Goal: Download file/media

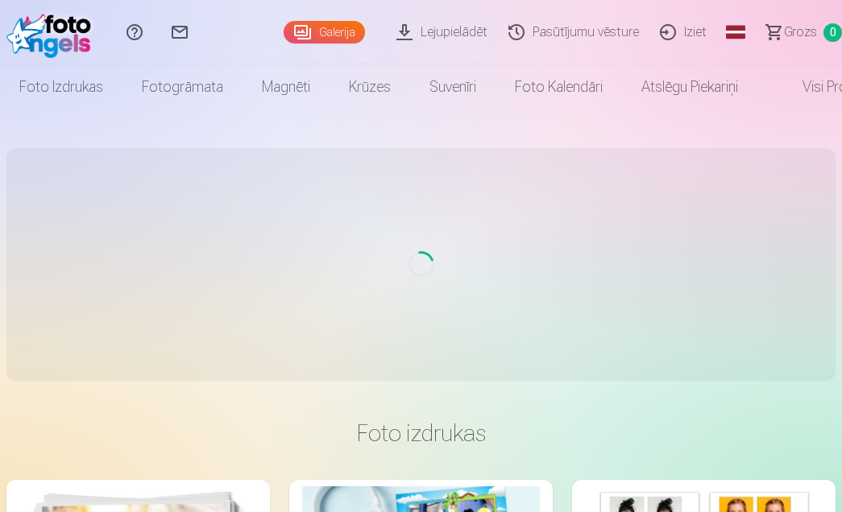
click at [751, 31] on div "Global Latvian (lv) [DEMOGRAPHIC_DATA] (lt) Russian (ru) English (en)" at bounding box center [735, 32] width 32 height 64
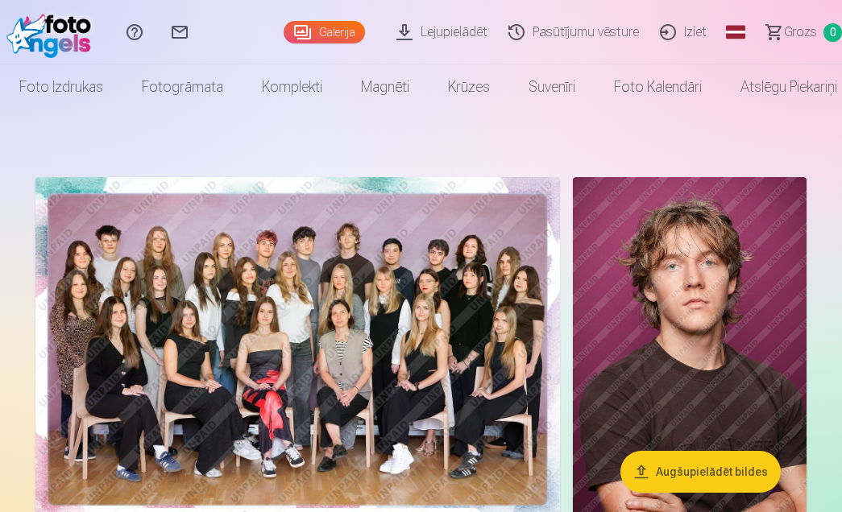
click at [470, 29] on link "Lejupielādēt" at bounding box center [444, 32] width 112 height 64
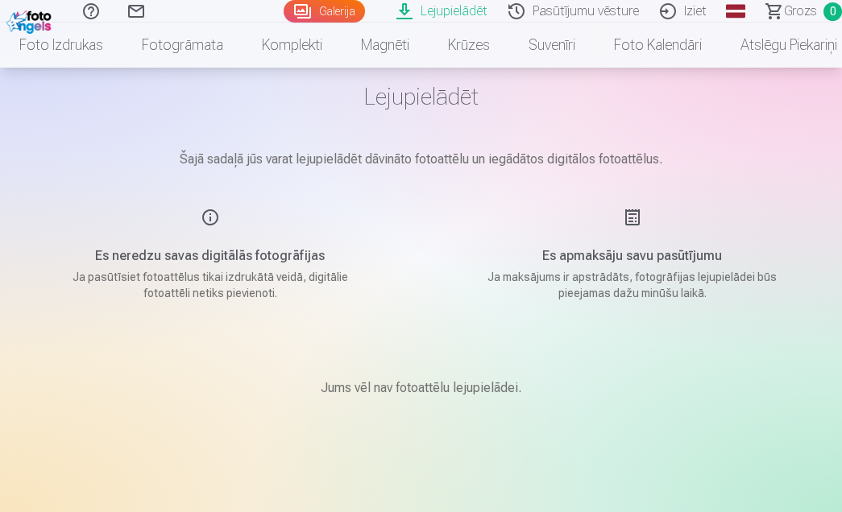
scroll to position [49, 0]
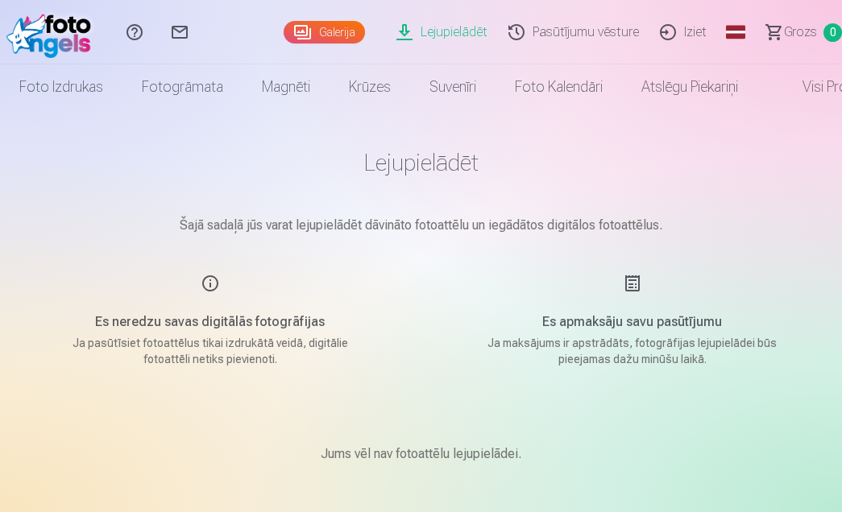
click at [341, 38] on link "Galerija" at bounding box center [323, 32] width 81 height 23
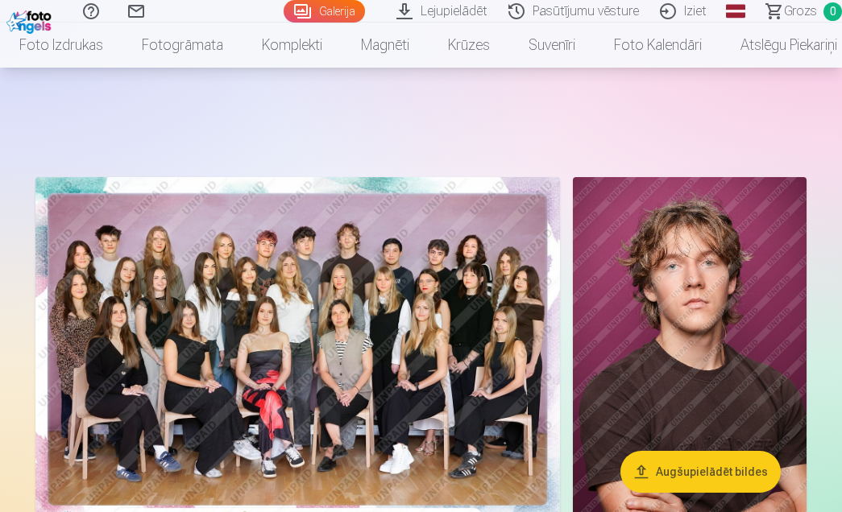
scroll to position [174, 0]
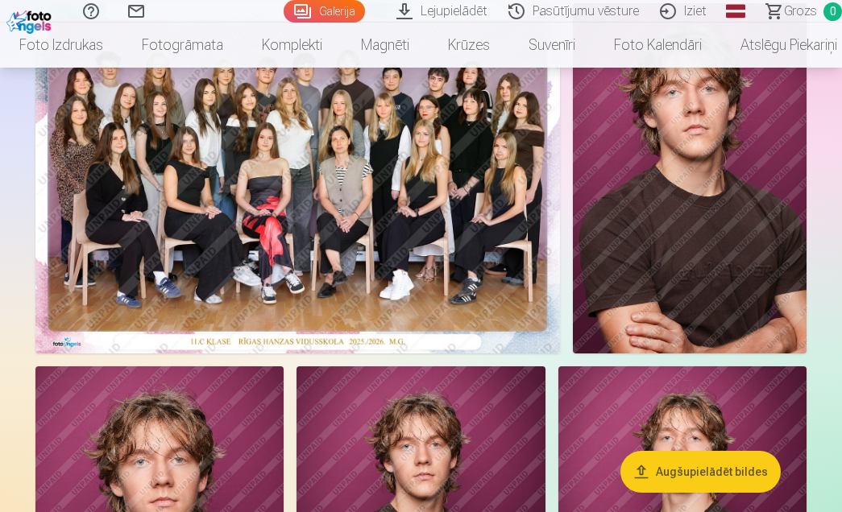
click at [726, 240] on img at bounding box center [690, 178] width 234 height 350
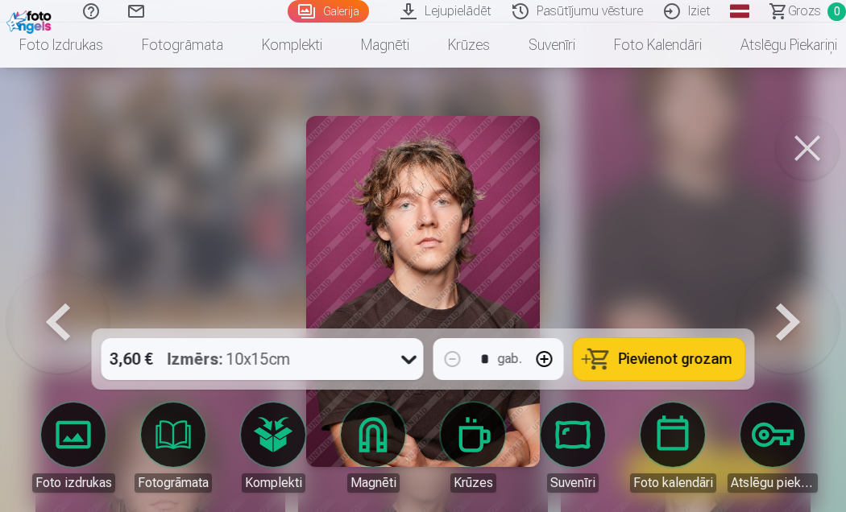
click at [801, 148] on button at bounding box center [807, 148] width 64 height 64
